Goal: Task Accomplishment & Management: Manage account settings

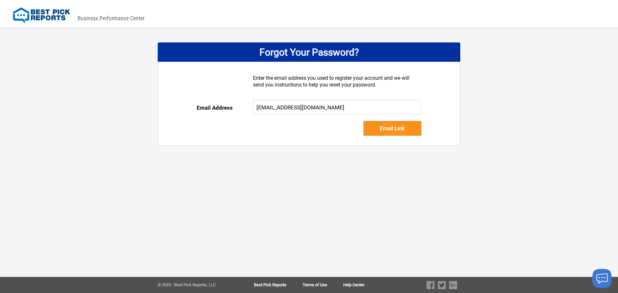
type input "[EMAIL_ADDRESS][DOMAIN_NAME]"
click at [390, 129] on input "Email Link" at bounding box center [392, 128] width 58 height 15
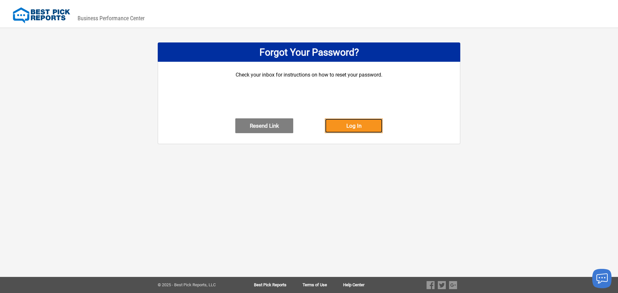
click at [354, 130] on button "Log In" at bounding box center [354, 125] width 58 height 15
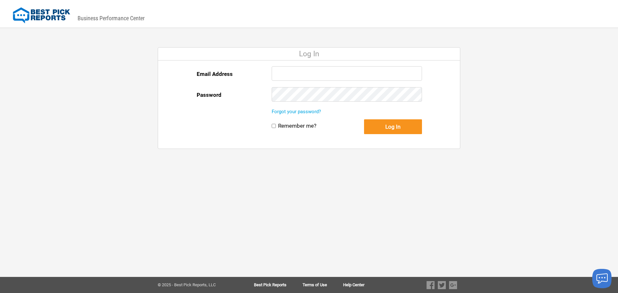
click at [311, 72] on input "Email Address" at bounding box center [346, 73] width 150 height 14
type input "[EMAIL_ADDRESS][DOMAIN_NAME]"
click at [384, 128] on button "Log In" at bounding box center [393, 126] width 58 height 15
